Goal: Transaction & Acquisition: Obtain resource

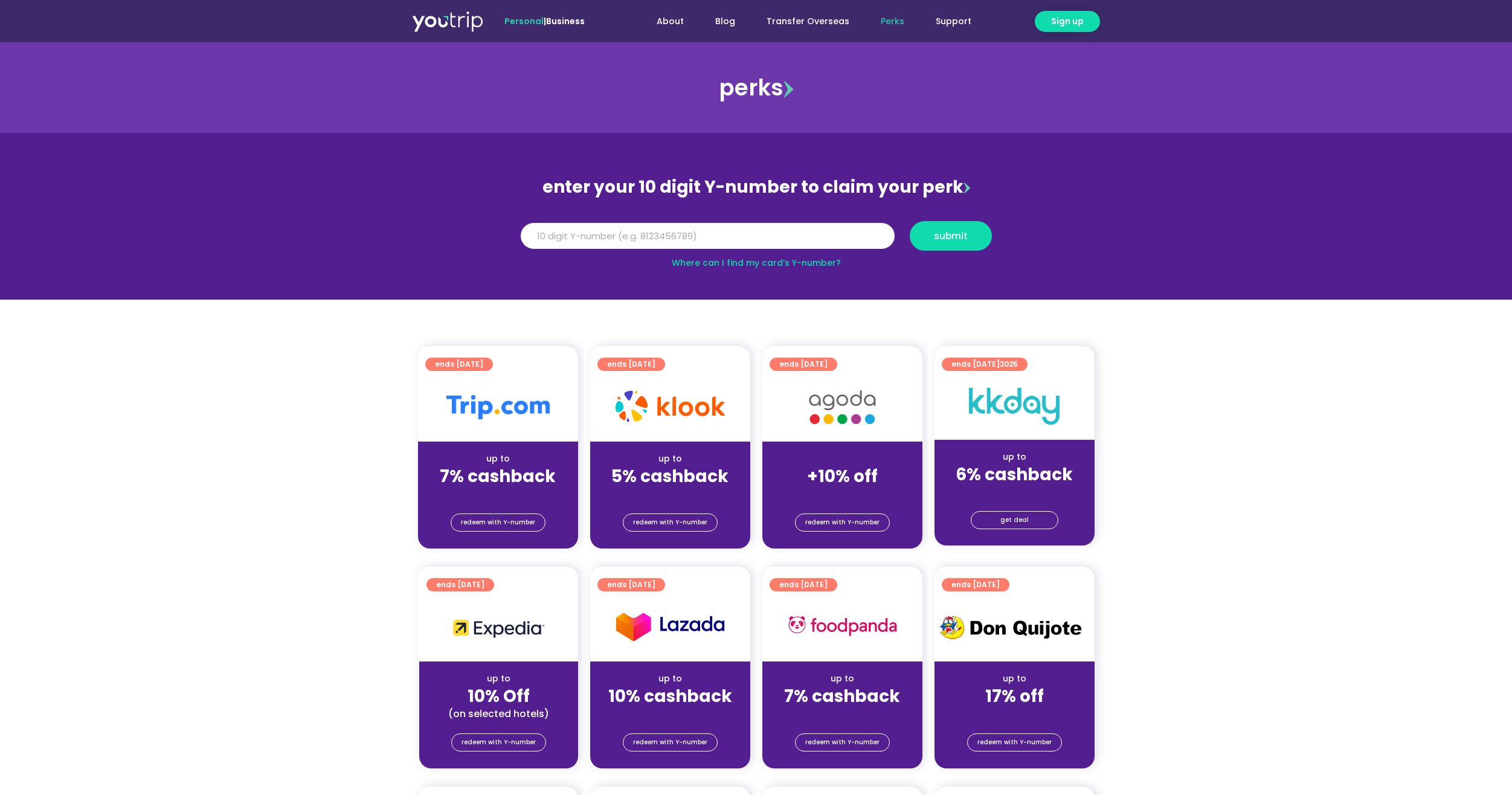
click at [847, 454] on span "up to" at bounding box center [842, 458] width 22 height 12
click at [837, 530] on span "redeem with Y-number" at bounding box center [842, 523] width 75 height 17
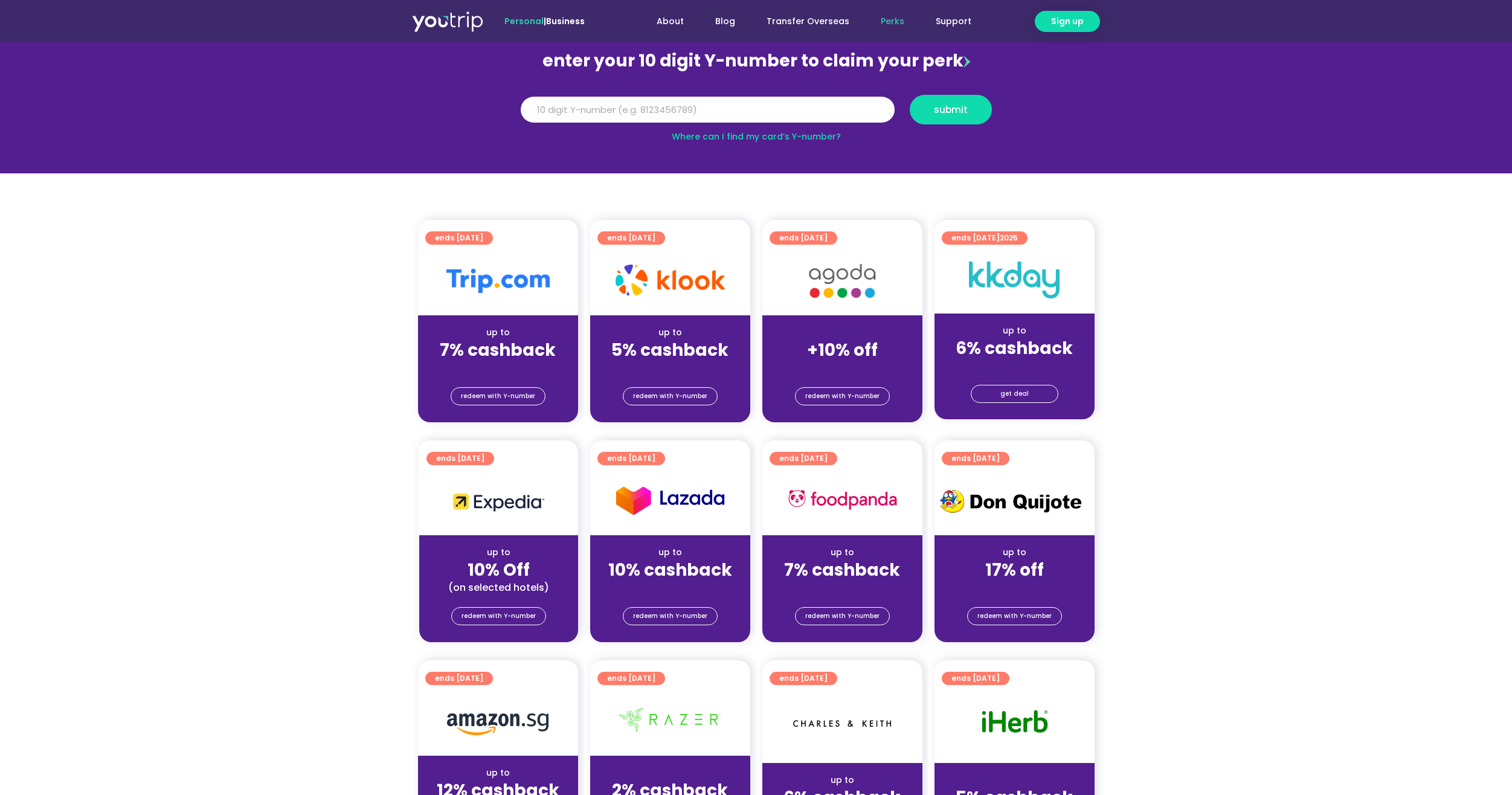
scroll to position [133, 0]
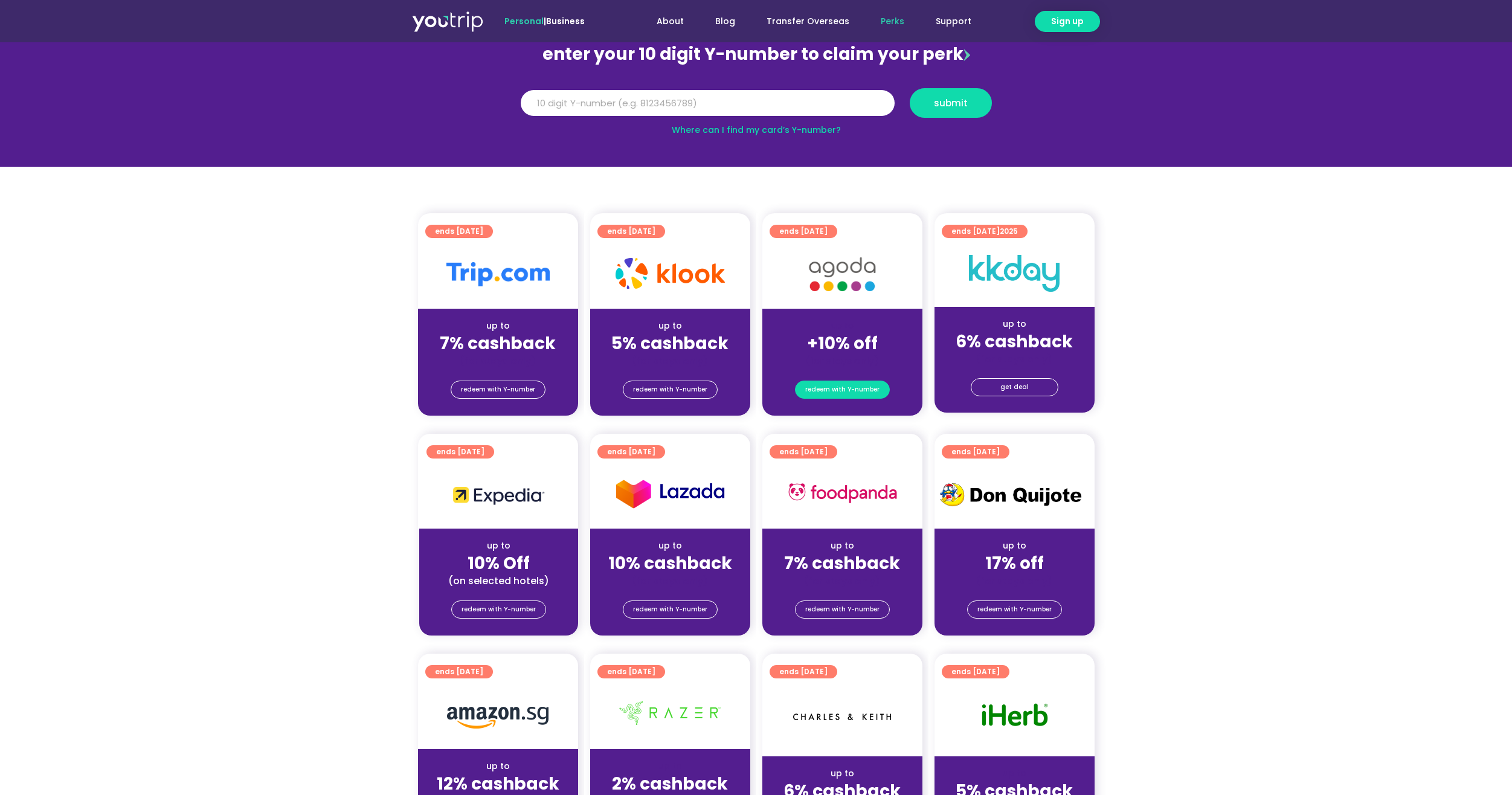
click at [841, 391] on span "redeem with Y-number" at bounding box center [842, 390] width 75 height 17
click at [827, 322] on div "up to" at bounding box center [842, 325] width 141 height 13
click at [829, 343] on strong "+10% off" at bounding box center [842, 343] width 70 height 23
click at [627, 108] on input "Y Number" at bounding box center [708, 103] width 374 height 27
type input "8171457572"
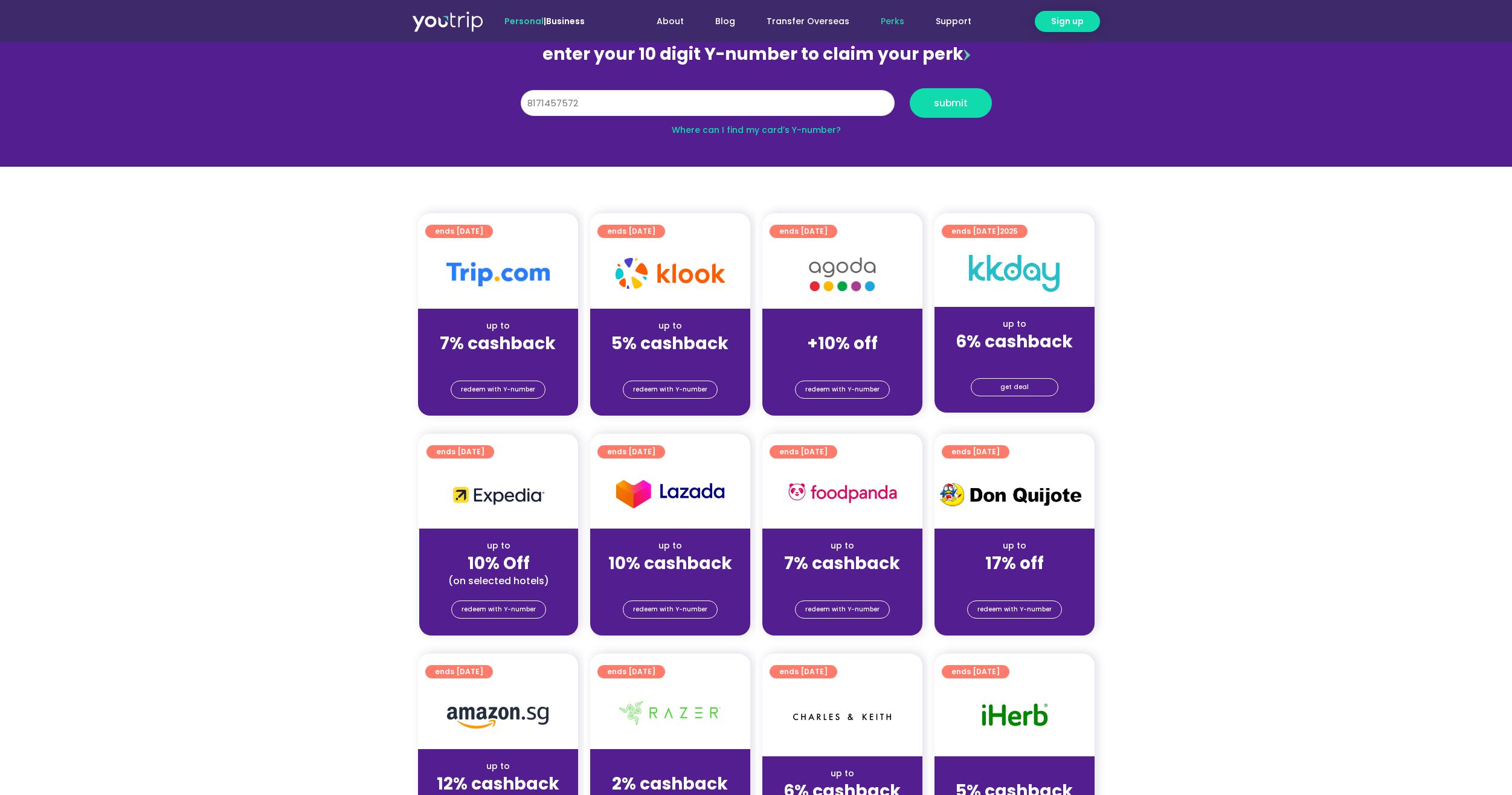
click at [910, 88] on button "submit" at bounding box center [951, 103] width 82 height 29
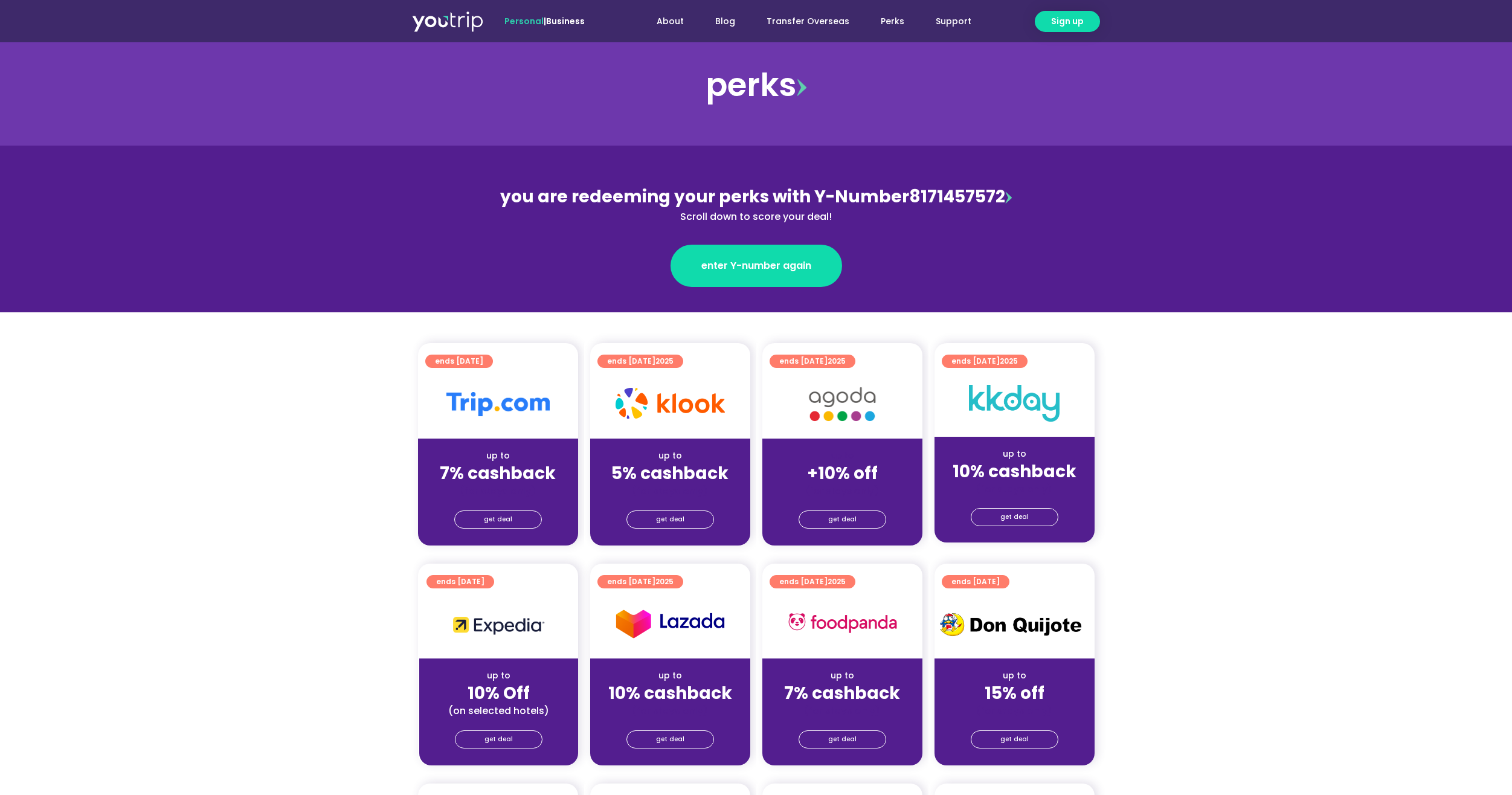
scroll to position [60, 0]
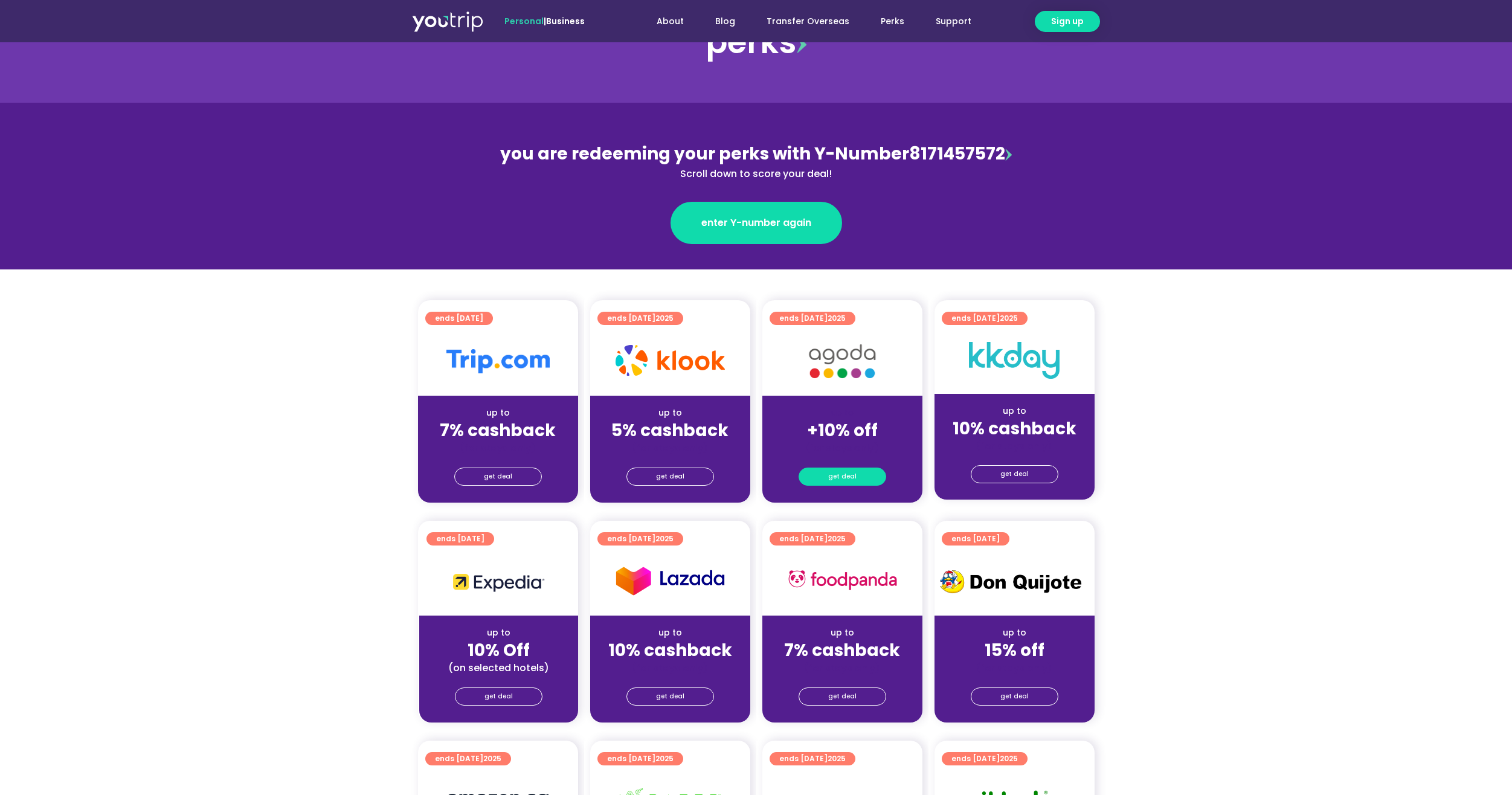
click at [852, 470] on span "get deal" at bounding box center [842, 476] width 28 height 17
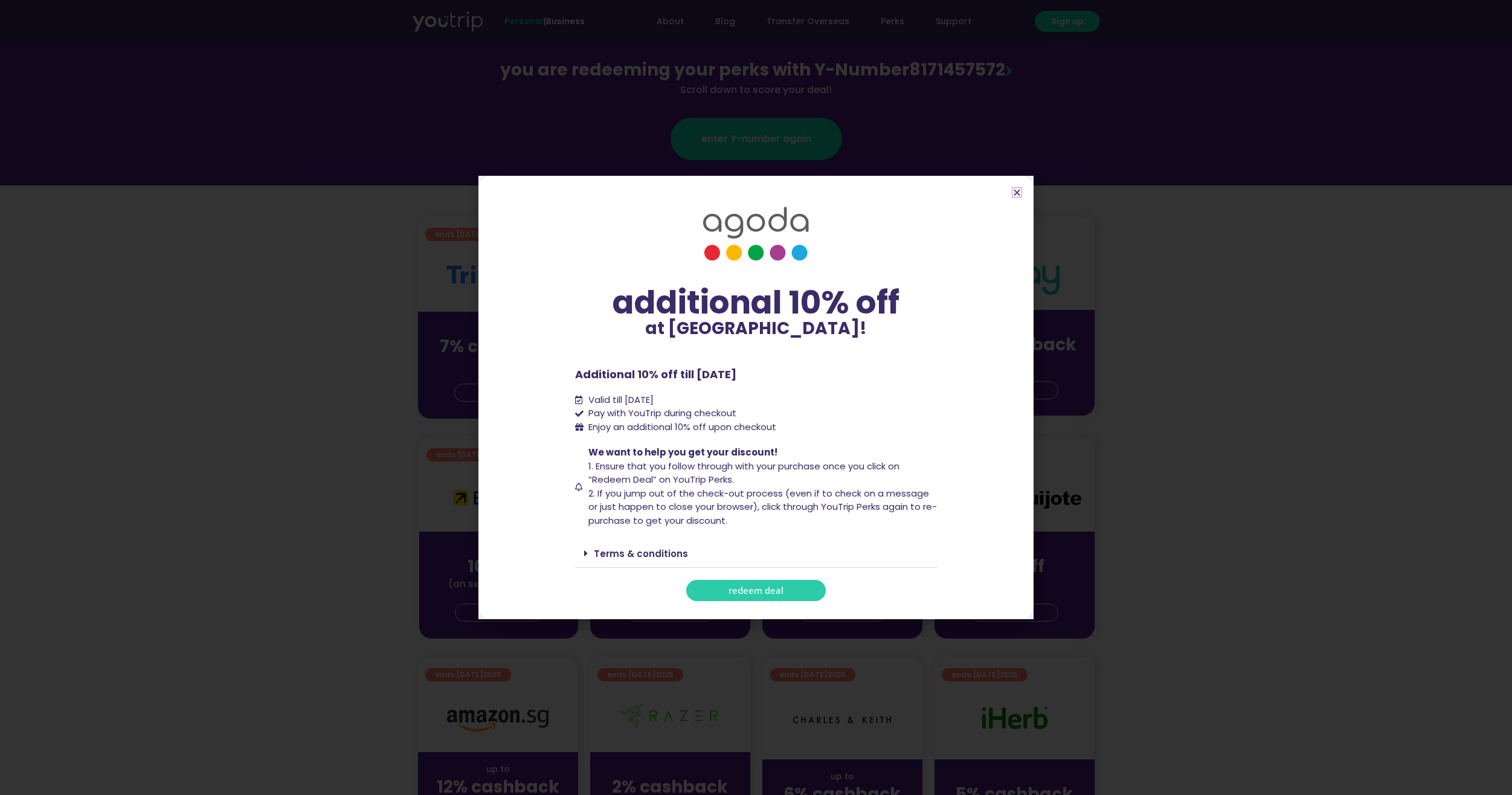
scroll to position [181, 0]
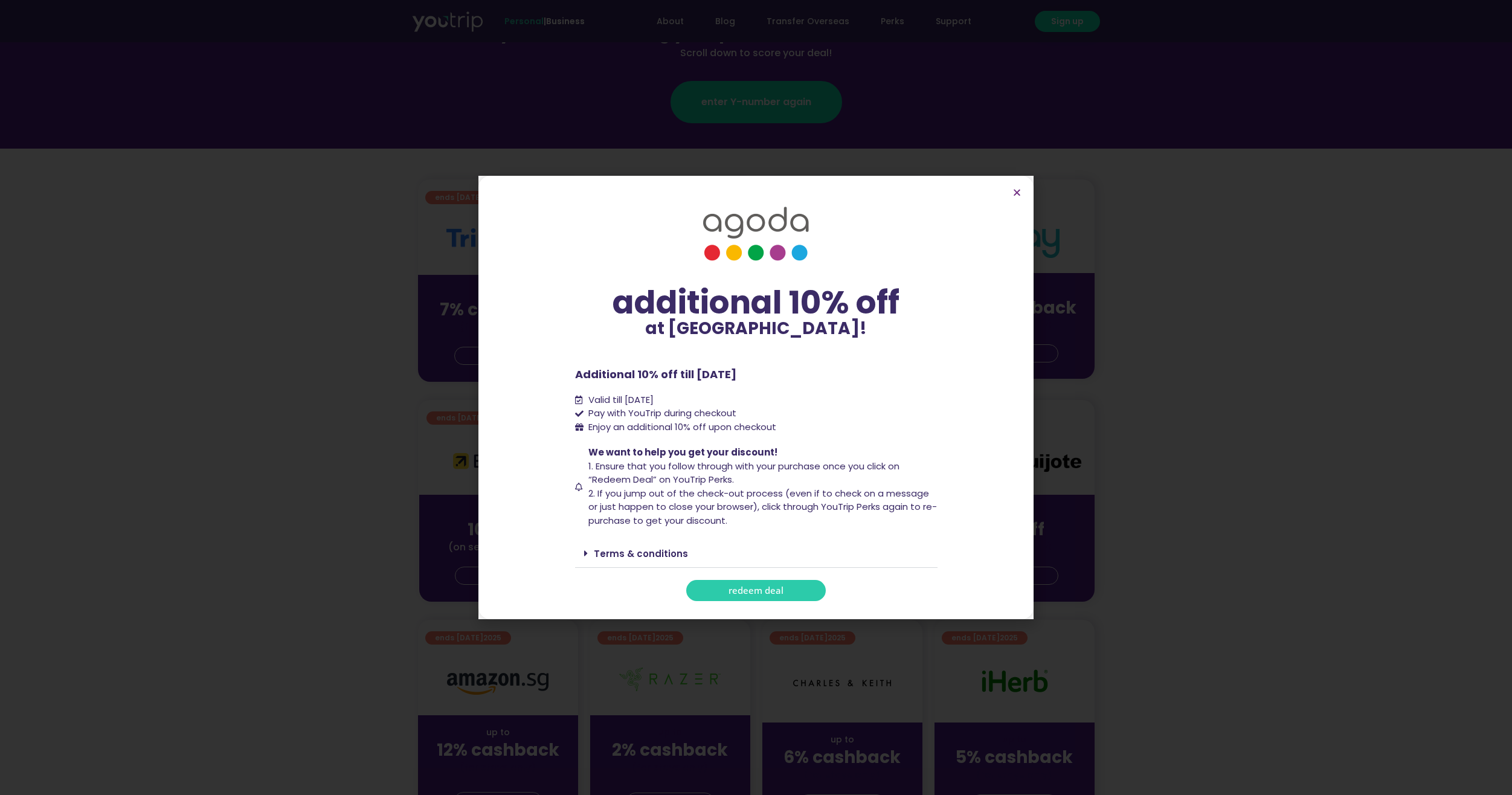
drag, startPoint x: 578, startPoint y: 545, endPoint x: 580, endPoint y: 551, distance: 6.3
click at [579, 549] on div "Terms & conditions" at bounding box center [756, 553] width 362 height 28
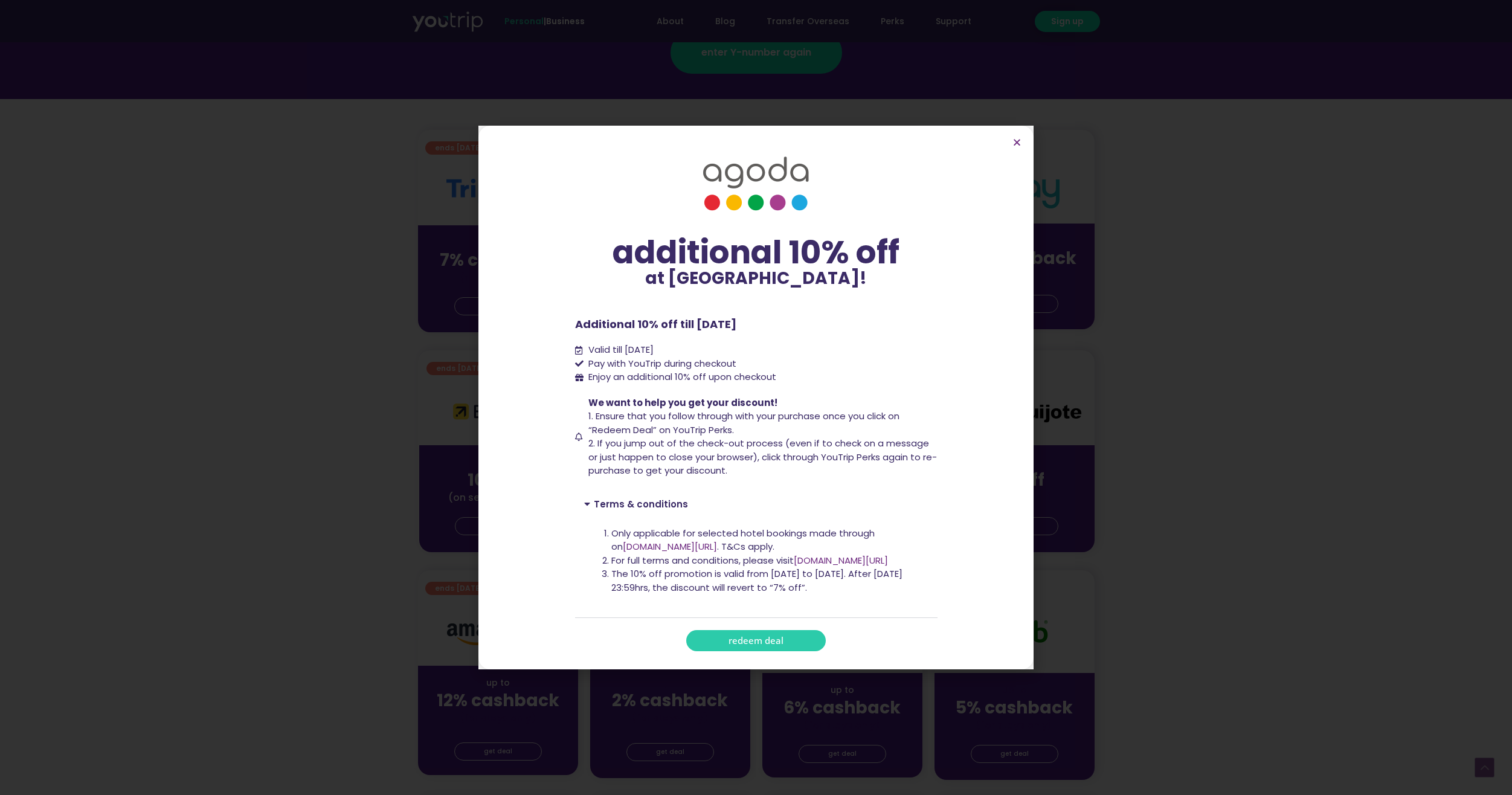
scroll to position [241, 0]
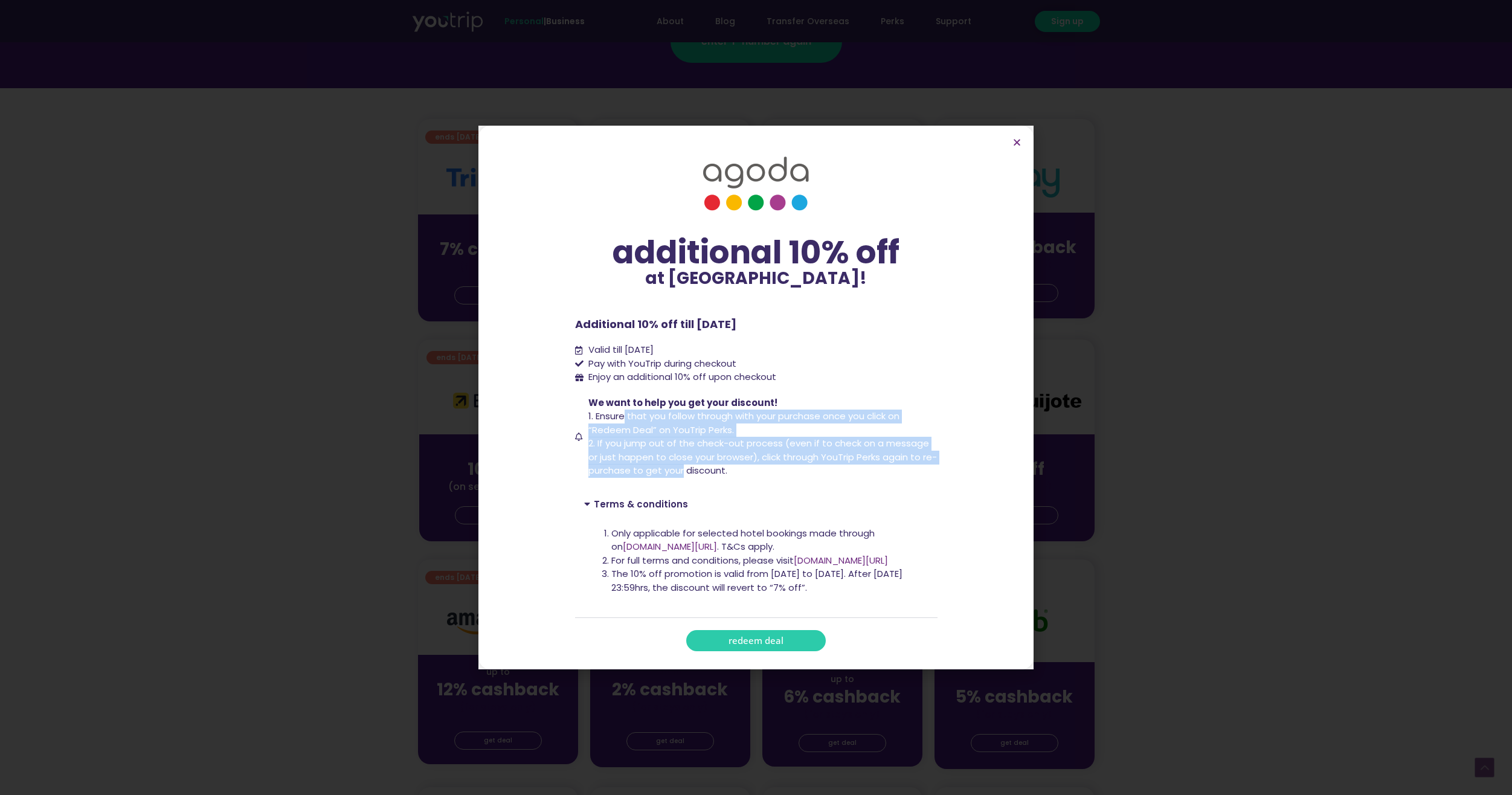
drag, startPoint x: 625, startPoint y: 416, endPoint x: 695, endPoint y: 476, distance: 92.2
click at [695, 476] on span "We want to help you get your discount! 1. Ensure that you follow through with y…" at bounding box center [762, 437] width 352 height 82
click at [695, 476] on span "2. If you jump out of the check-out process (even if to check on a message or j…" at bounding box center [762, 457] width 349 height 39
drag, startPoint x: 602, startPoint y: 411, endPoint x: 744, endPoint y: 450, distance: 147.3
click at [741, 456] on span "We want to help you get your discount! 1. Ensure that you follow through with y…" at bounding box center [762, 437] width 352 height 82
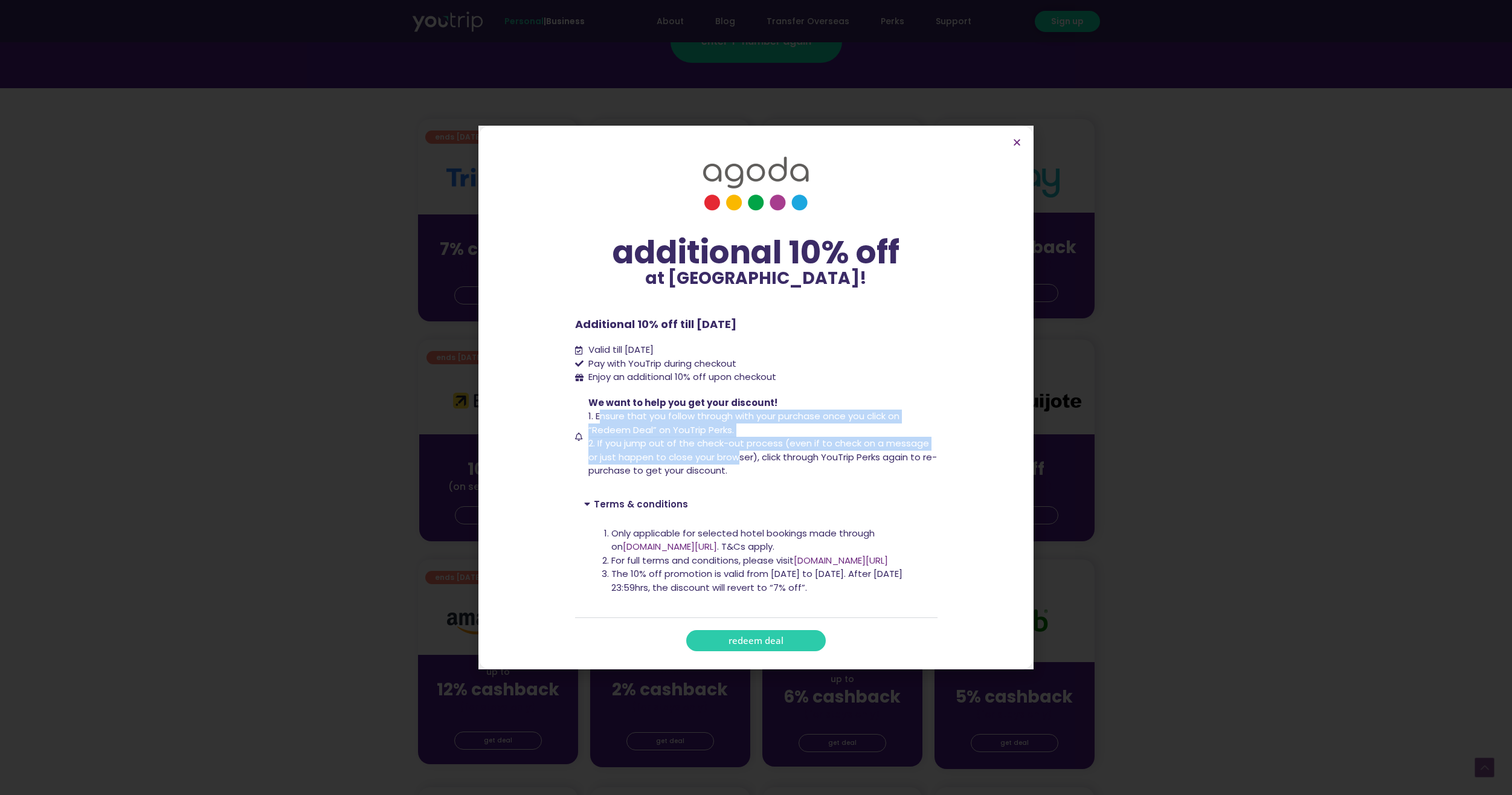
click at [741, 416] on span "1. Ensure that you follow through with your purchase once you click on “Redeem …" at bounding box center [744, 422] width 311 height 27
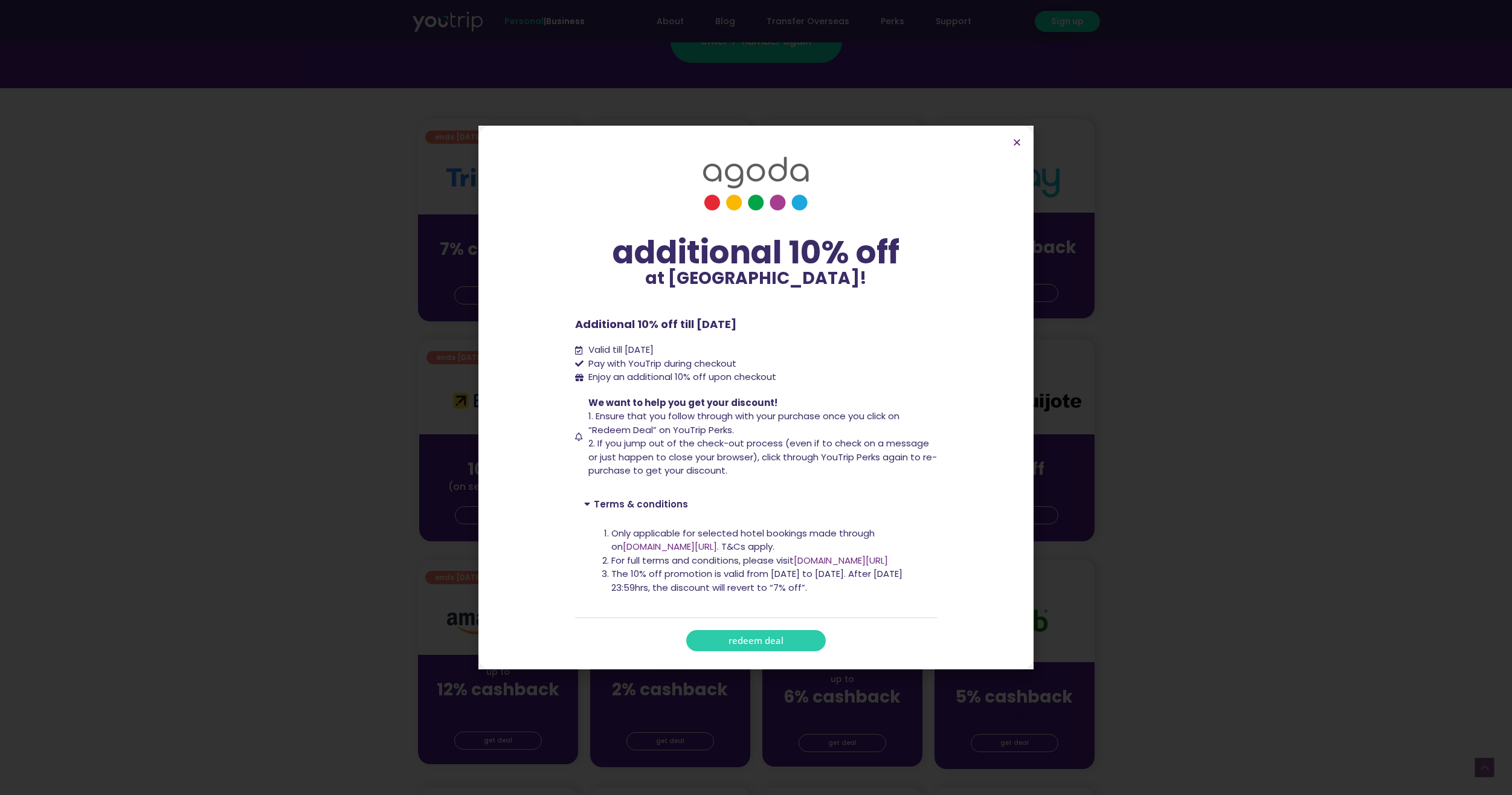
click at [653, 405] on span "We want to help you get your discount!" at bounding box center [683, 403] width 189 height 13
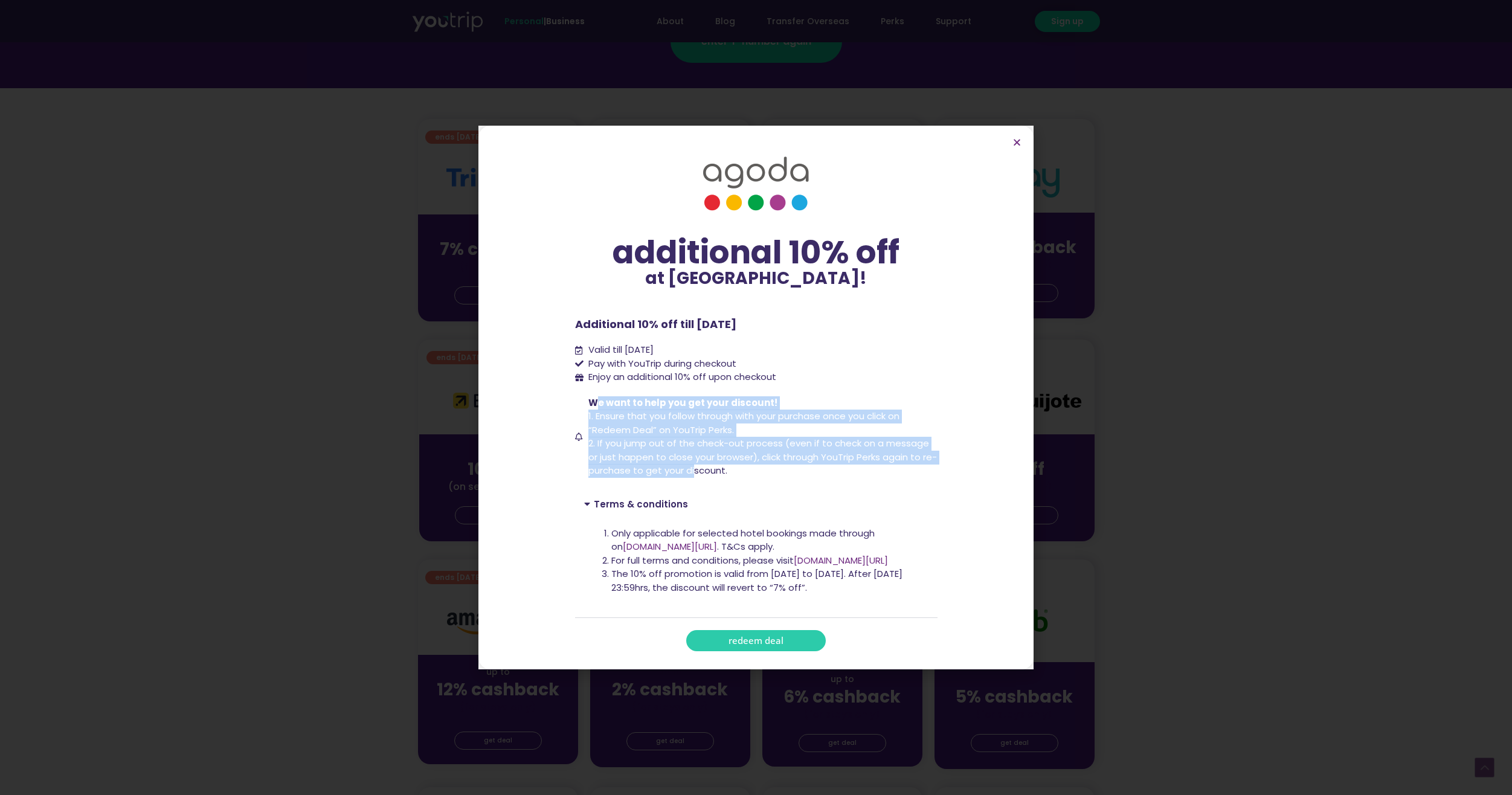
drag, startPoint x: 601, startPoint y: 404, endPoint x: 708, endPoint y: 472, distance: 126.8
click at [708, 472] on span "We want to help you get your discount! 1. Ensure that you follow through with y…" at bounding box center [762, 437] width 352 height 82
click at [708, 472] on span "2. If you jump out of the check-out process (even if to check on a message or j…" at bounding box center [762, 457] width 349 height 39
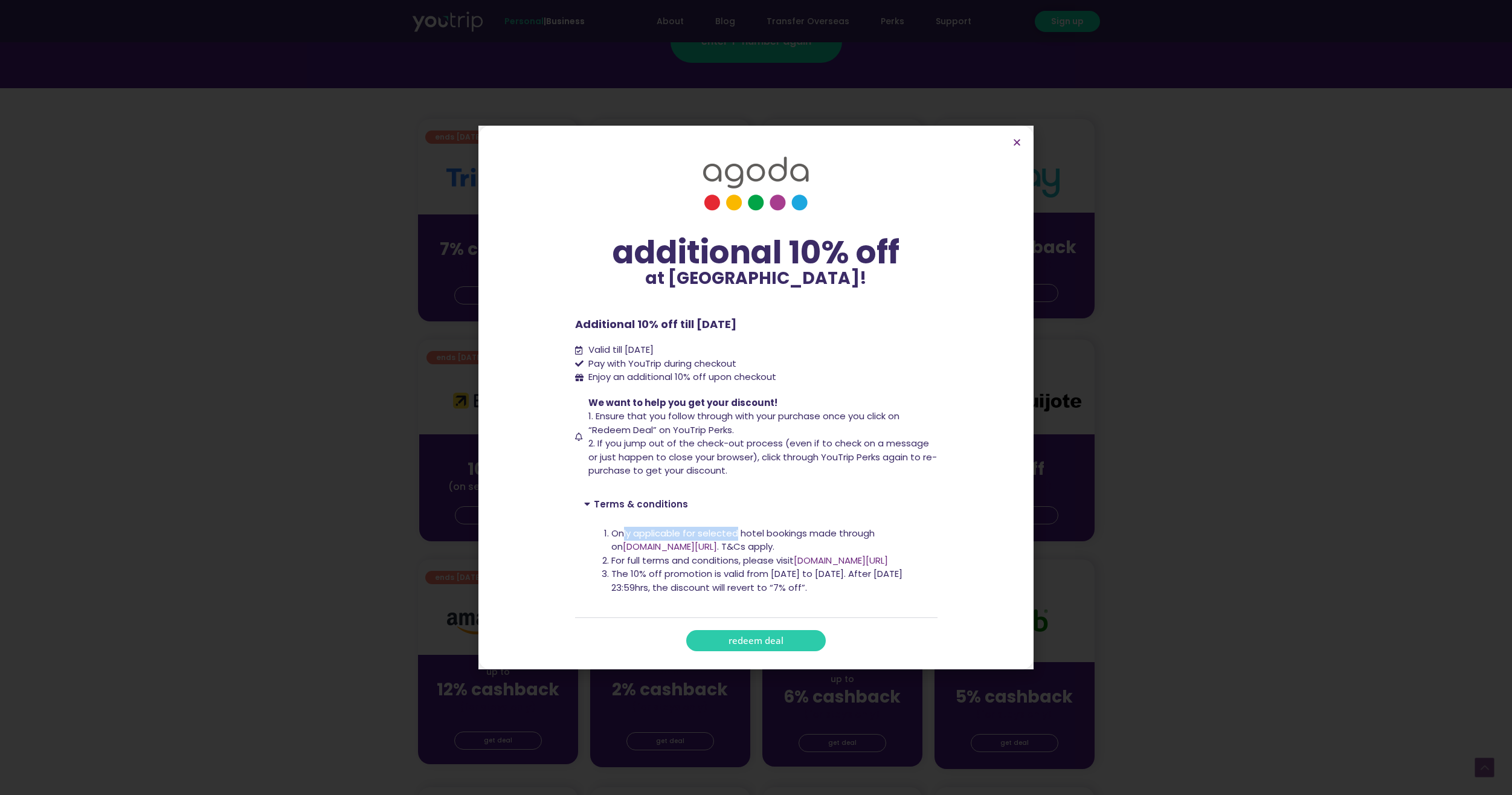
drag, startPoint x: 623, startPoint y: 528, endPoint x: 739, endPoint y: 518, distance: 116.4
click at [739, 518] on div "Only applicable for selected hotel bookings made through on www.agoda.com/youtr…" at bounding box center [756, 567] width 362 height 100
click at [719, 531] on li "Only applicable for selected hotel bookings made through on www.agoda.com/youtr…" at bounding box center [769, 541] width 317 height 27
click at [736, 529] on li "Only applicable for selected hotel bookings made through on www.agoda.com/youtr…" at bounding box center [769, 541] width 317 height 27
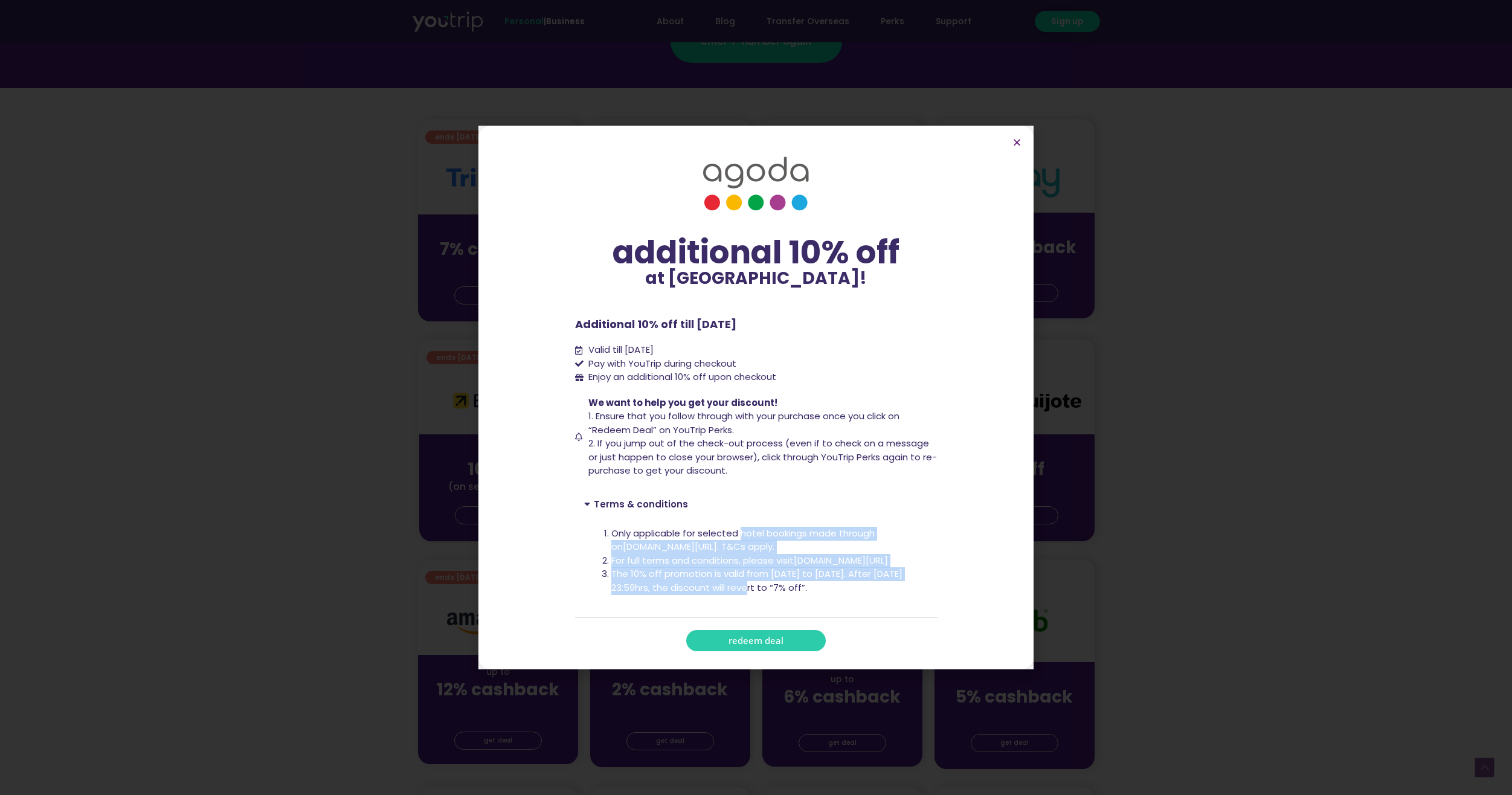
drag, startPoint x: 740, startPoint y: 530, endPoint x: 738, endPoint y: 585, distance: 55.0
click at [738, 583] on ol "Only applicable for selected hotel bookings made through on www.agoda.com/youtr…" at bounding box center [769, 561] width 317 height 69
click at [737, 585] on li "The 10% off promotion is valid from 1 Aug to 31 Oct 2025. After 31 Oct 2025 – 2…" at bounding box center [769, 581] width 317 height 27
click at [1017, 140] on icon "Close" at bounding box center [1017, 142] width 9 height 9
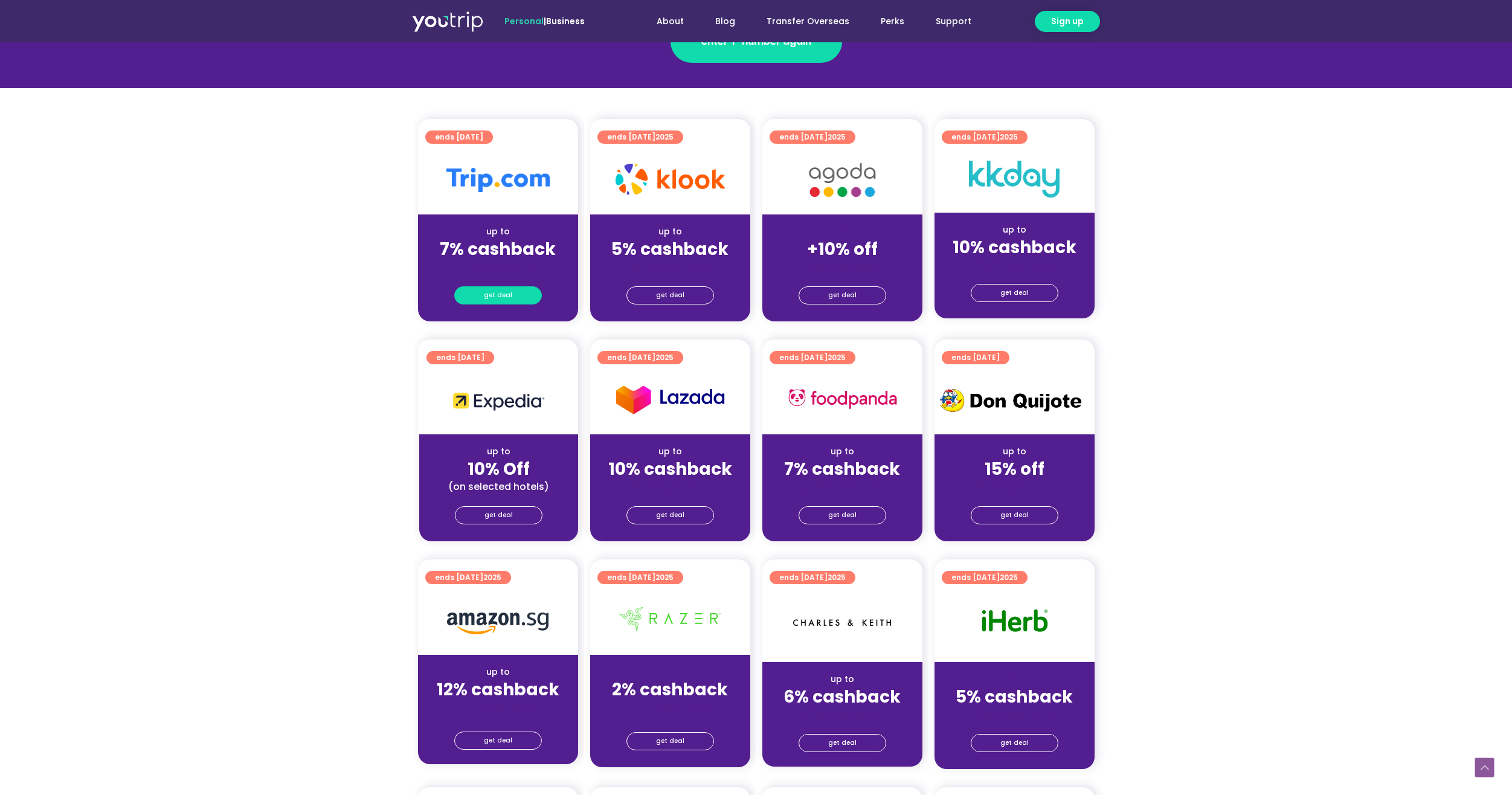
click at [519, 299] on link "get deal" at bounding box center [498, 295] width 88 height 18
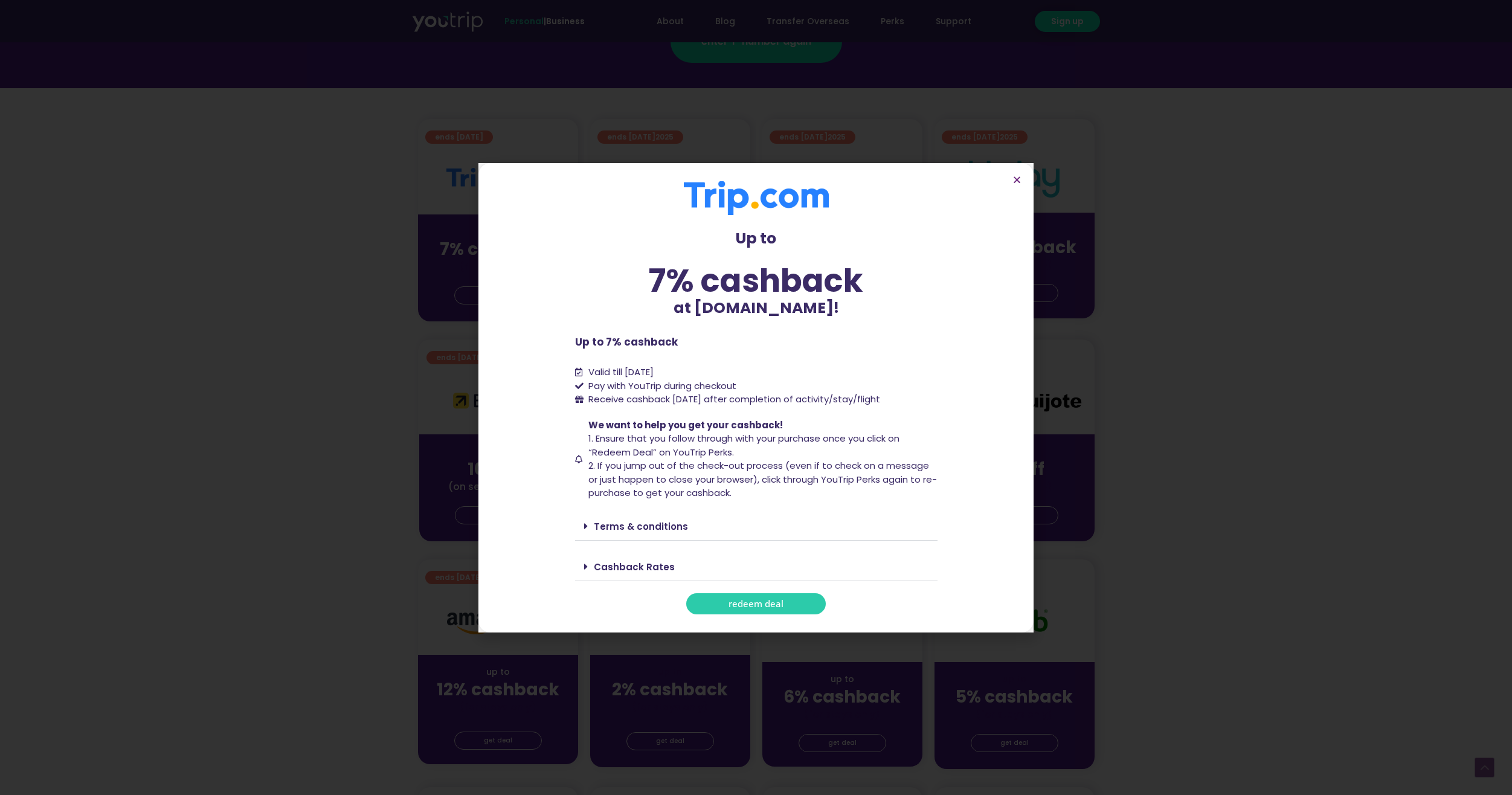
click at [584, 531] on icon at bounding box center [586, 525] width 3 height 9
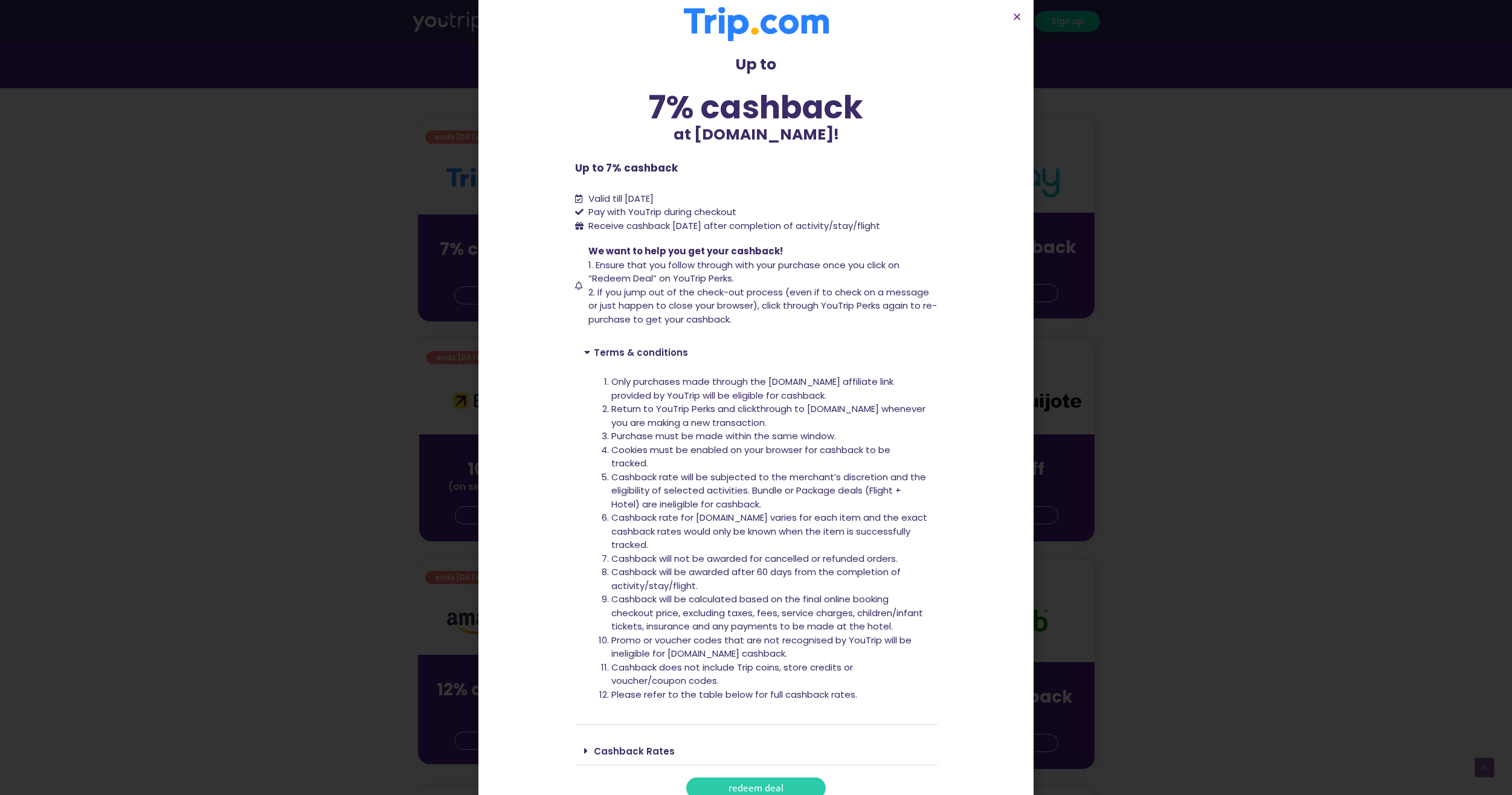
scroll to position [33, 0]
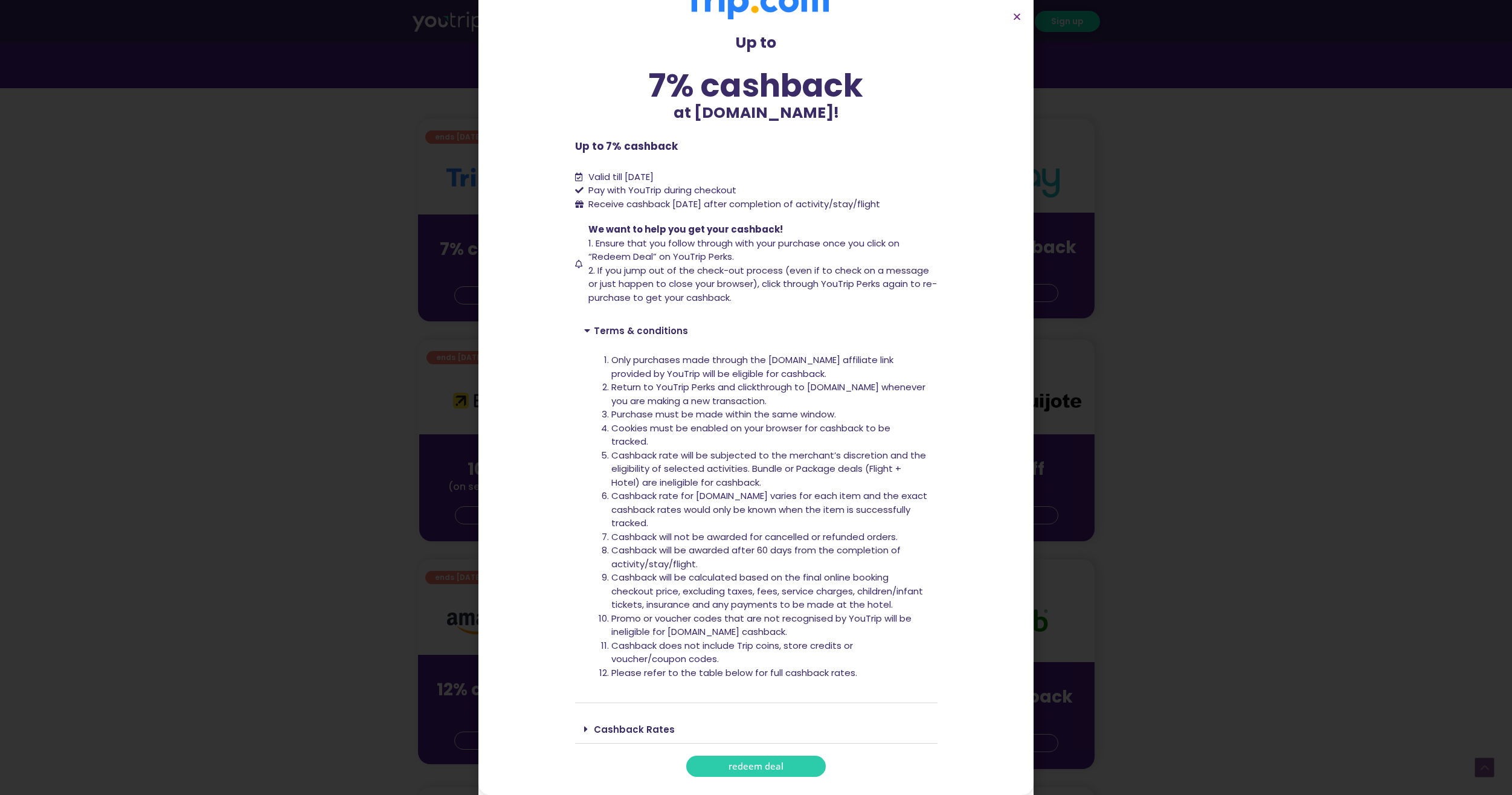
click at [575, 727] on div "Cashback Rates" at bounding box center [756, 729] width 362 height 28
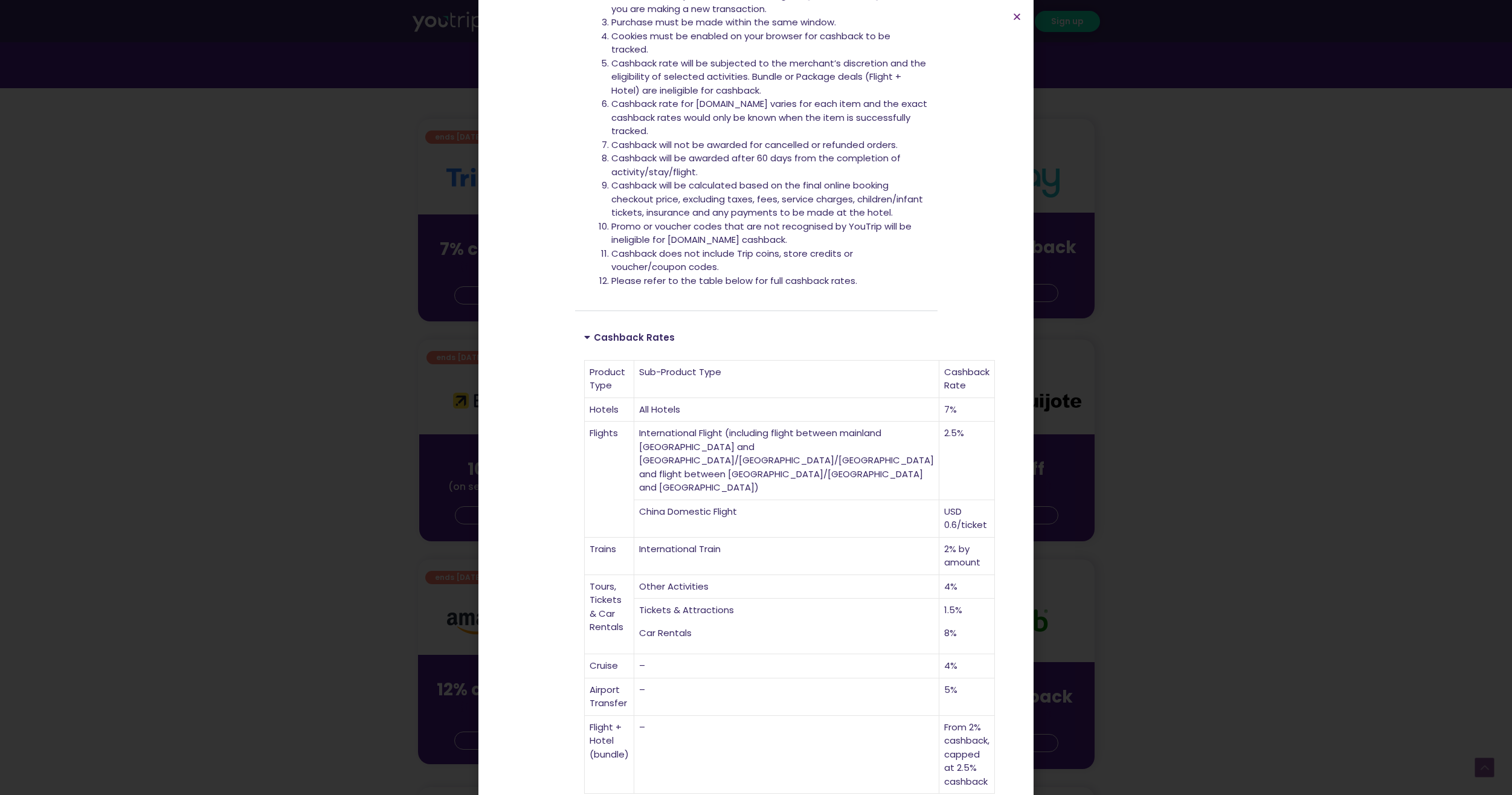
scroll to position [430, 0]
drag, startPoint x: 1184, startPoint y: 531, endPoint x: 1139, endPoint y: 489, distance: 61.6
click at [1184, 531] on div "Up to 7% cashback at Trip.com! Up to 7% cashback at Trip.com! Up to 7% cashback…" at bounding box center [756, 398] width 1512 height 795
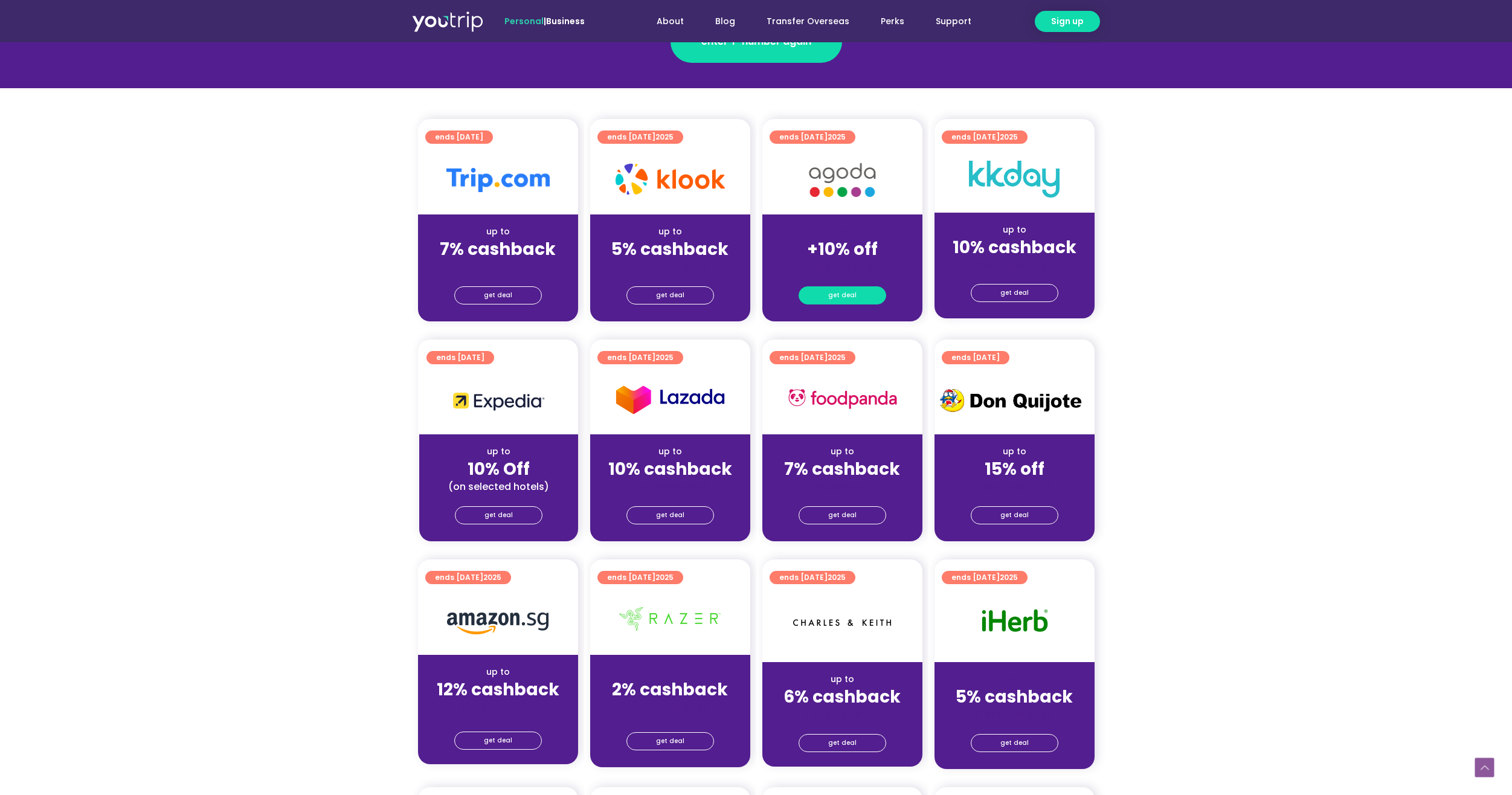
click at [846, 296] on span "get deal" at bounding box center [842, 295] width 28 height 17
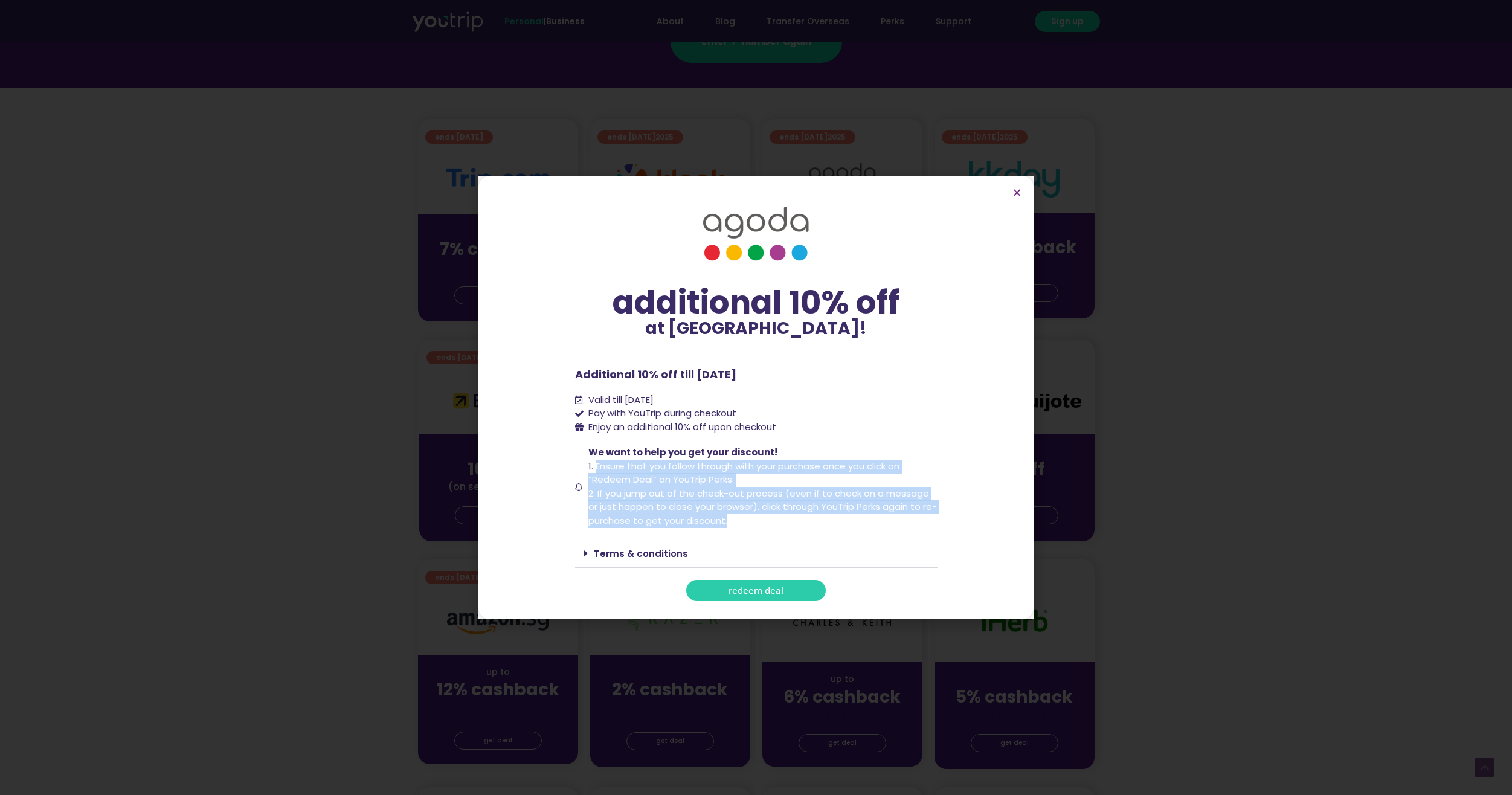
drag, startPoint x: 596, startPoint y: 464, endPoint x: 950, endPoint y: 519, distance: 358.2
click at [950, 519] on section "additional 10% off at Agoda! additional 10% off at Agoda! Additional 10% off ti…" at bounding box center [756, 398] width 556 height 444
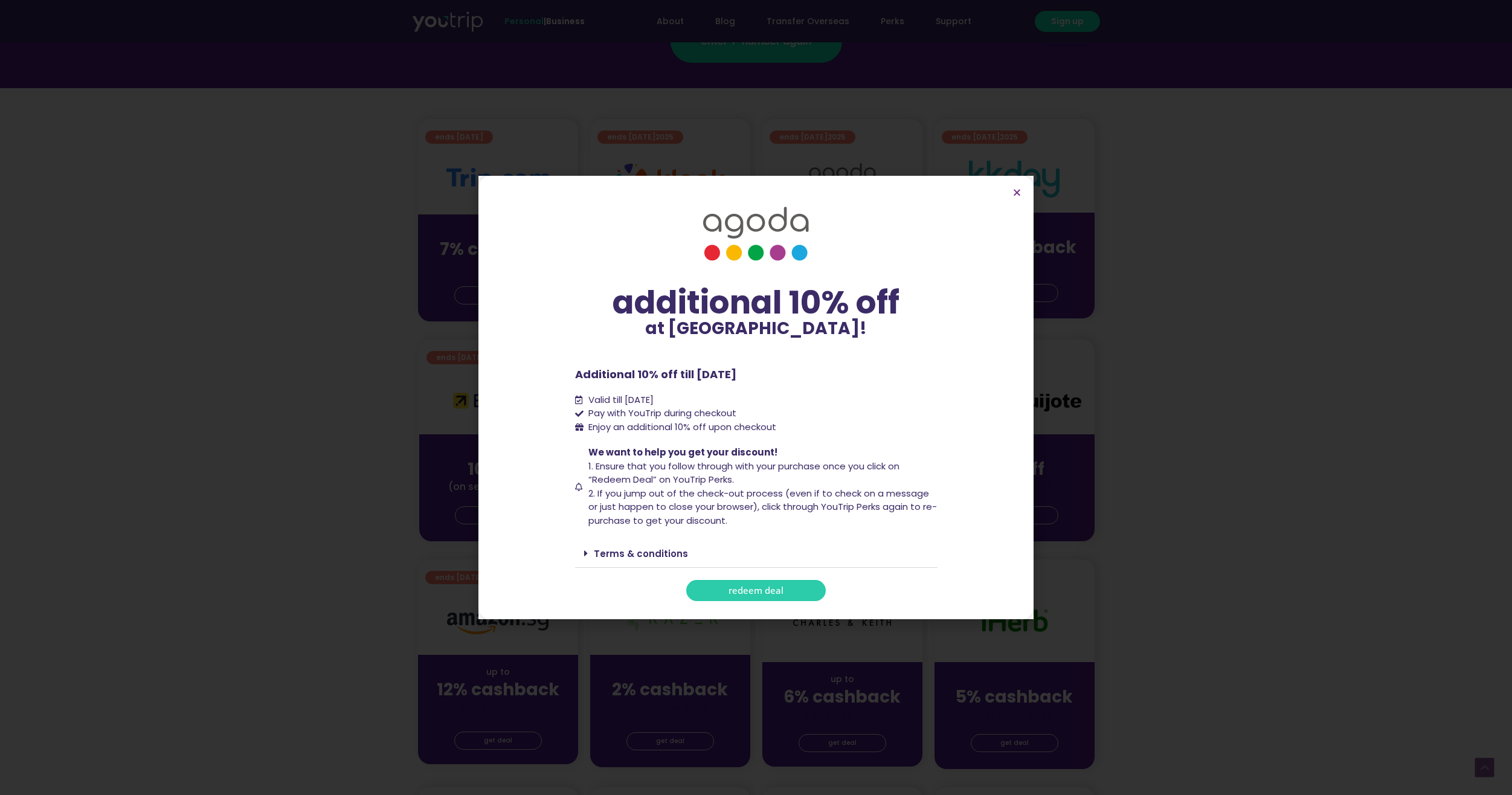
click at [582, 556] on div "Terms & conditions" at bounding box center [756, 553] width 362 height 28
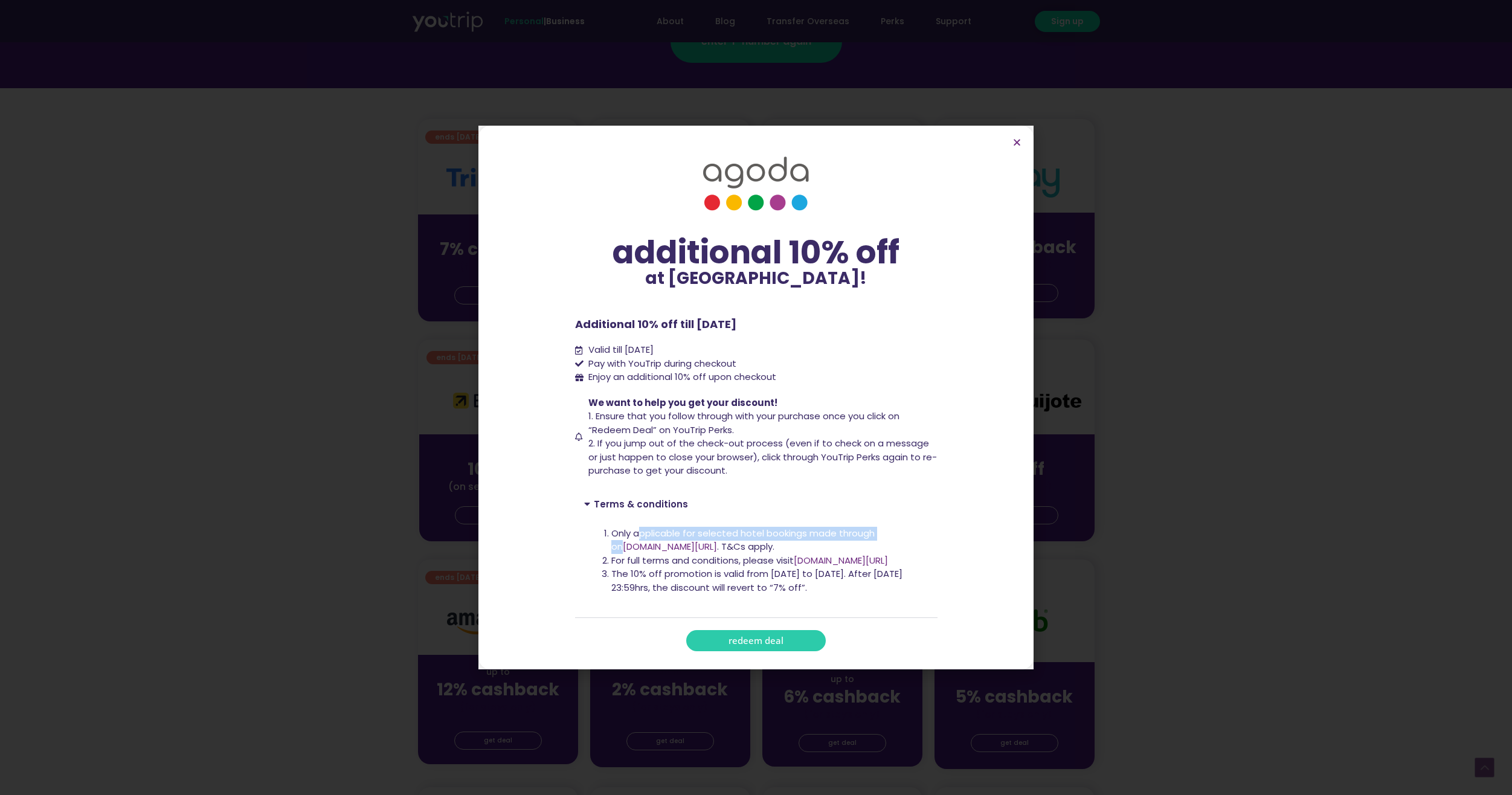
drag, startPoint x: 654, startPoint y: 528, endPoint x: 988, endPoint y: 540, distance: 334.2
click at [988, 540] on section "additional 10% off at Agoda! additional 10% off at Agoda! Additional 10% off ti…" at bounding box center [756, 397] width 556 height 543
click at [1108, 539] on div "additional 10% off at Agoda! additional 10% off at Agoda! Additional 10% off ti…" at bounding box center [756, 398] width 1512 height 795
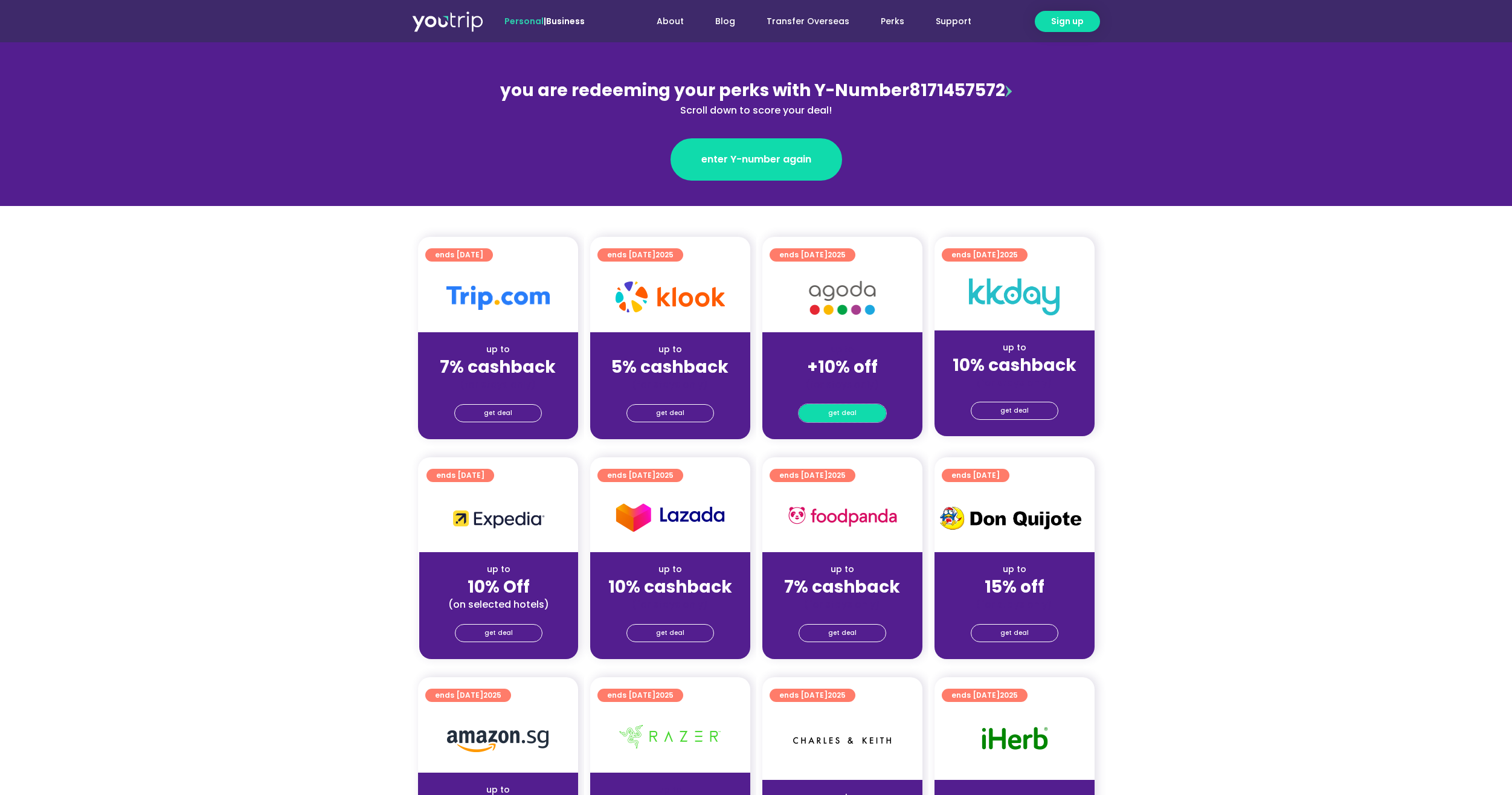
scroll to position [121, 0]
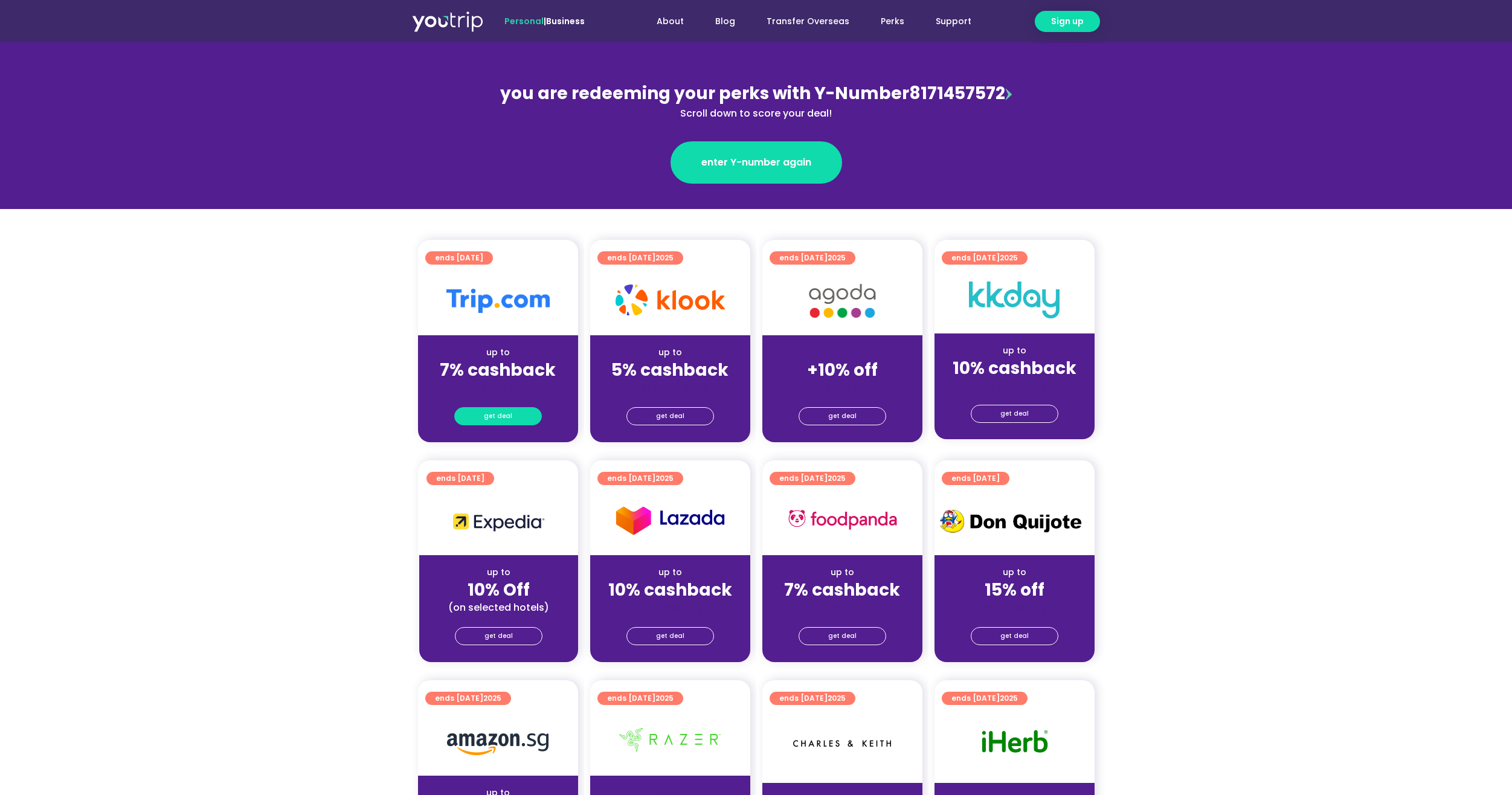
click at [502, 417] on span "get deal" at bounding box center [498, 416] width 28 height 17
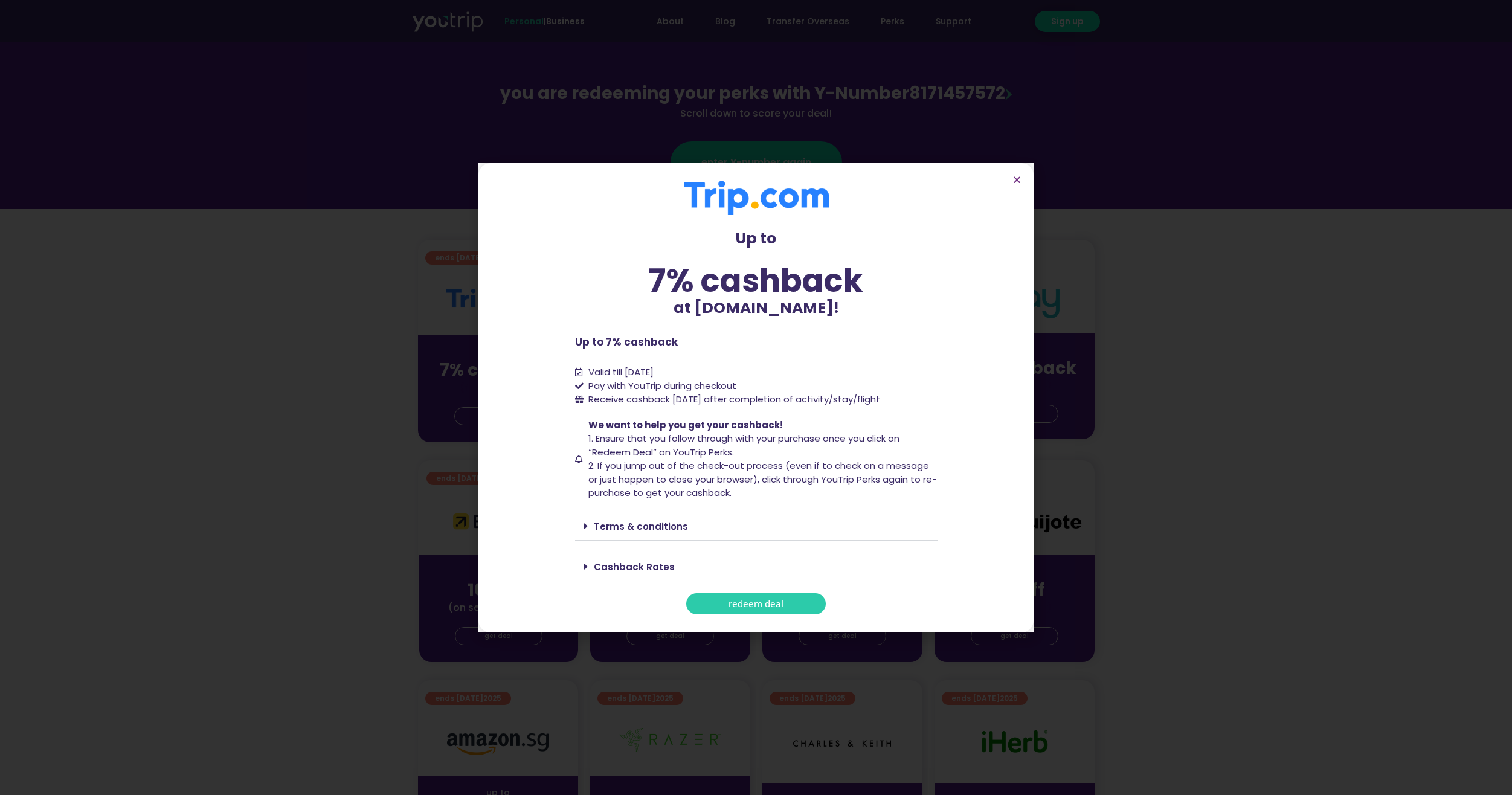
click at [766, 599] on span "redeem deal" at bounding box center [756, 604] width 55 height 9
